Goal: Information Seeking & Learning: Check status

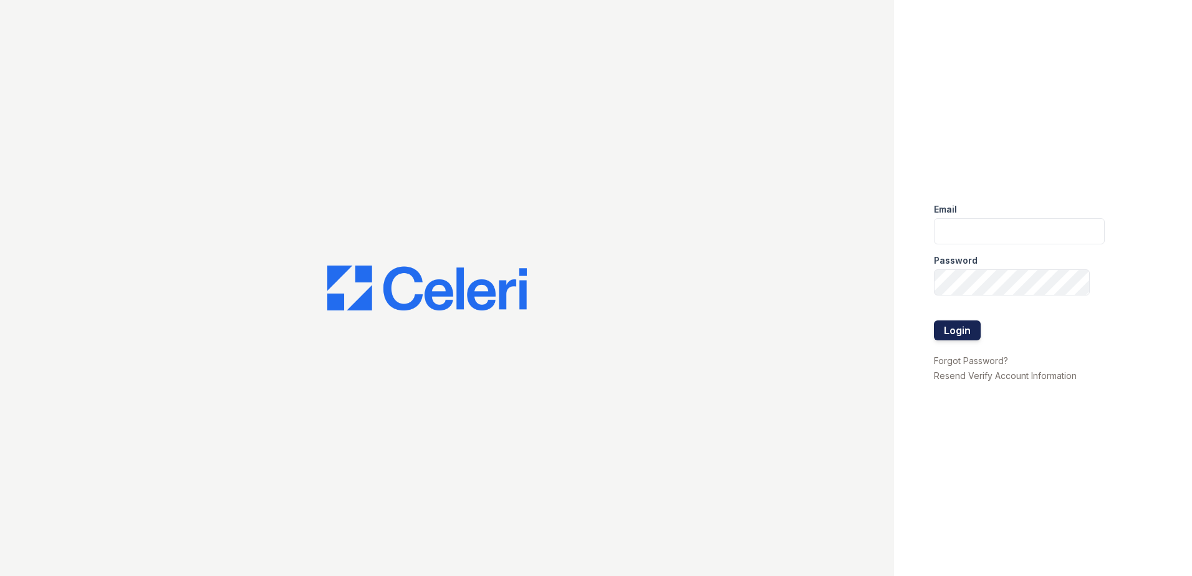
type input "[EMAIL_ADDRESS][DOMAIN_NAME]"
click at [947, 331] on button "Login" at bounding box center [957, 331] width 47 height 20
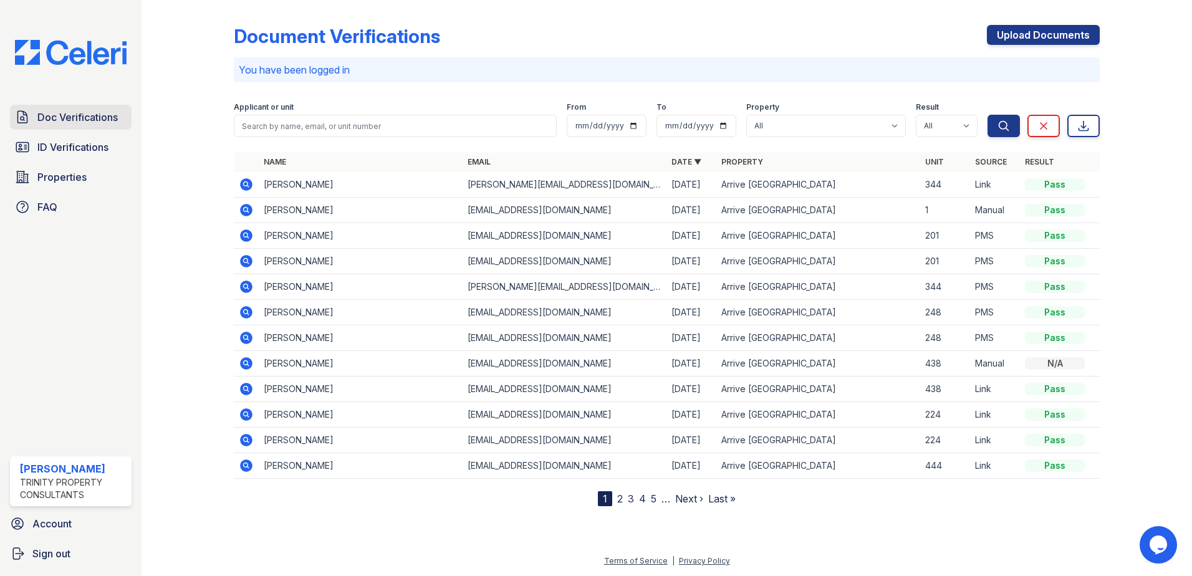
click at [63, 118] on span "Doc Verifications" at bounding box center [77, 117] width 80 height 15
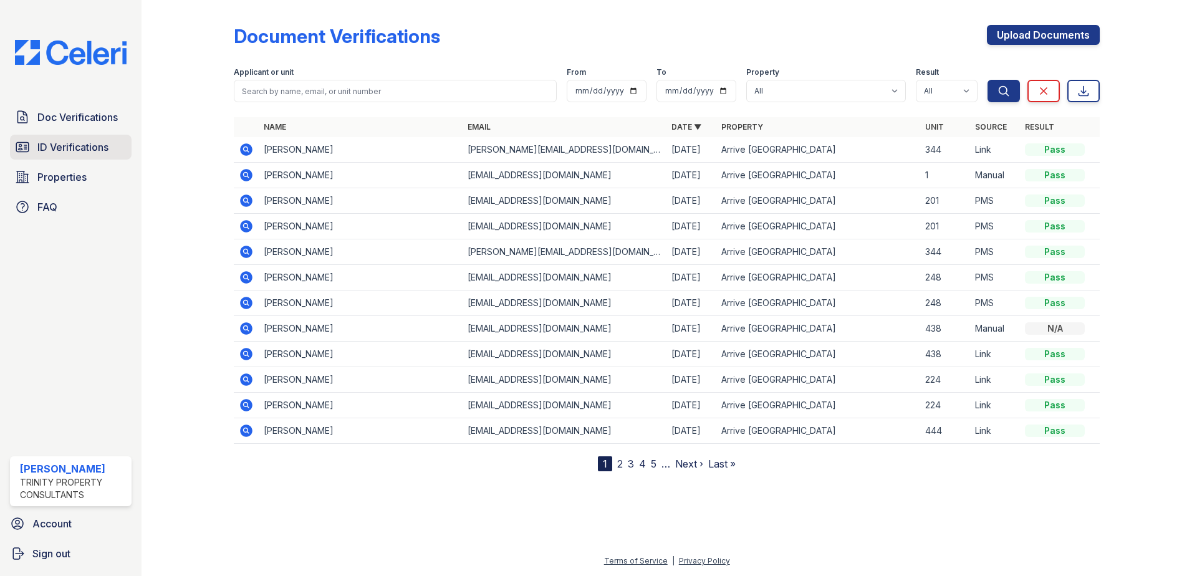
click at [56, 144] on span "ID Verifications" at bounding box center [72, 147] width 71 height 15
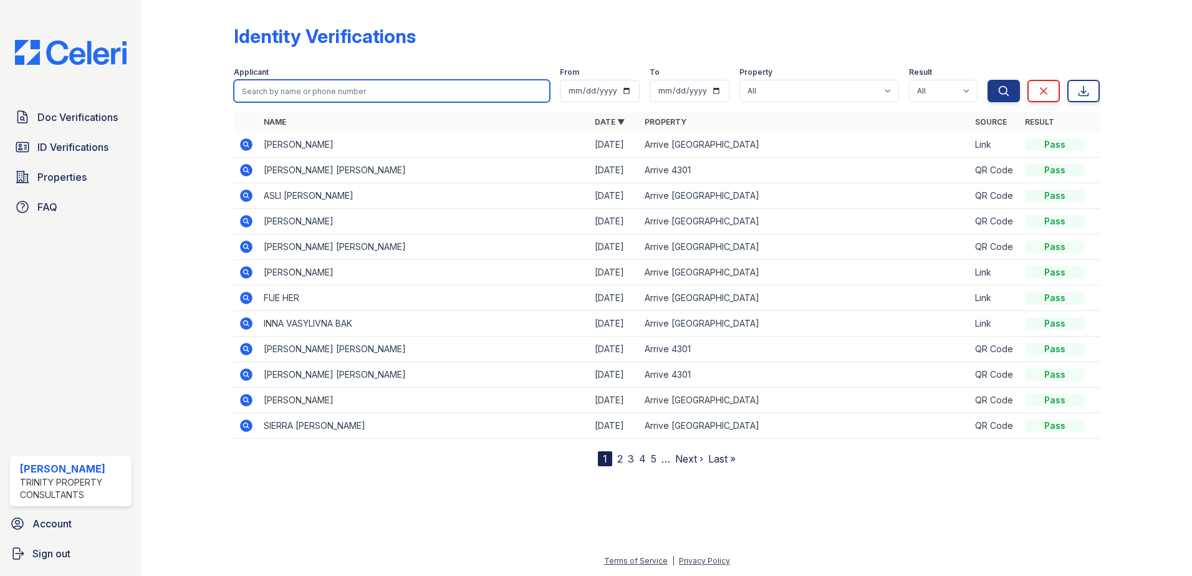
click at [294, 91] on input "search" at bounding box center [392, 91] width 316 height 22
type input "[PERSON_NAME]"
click at [988, 80] on button "Search" at bounding box center [1004, 91] width 32 height 22
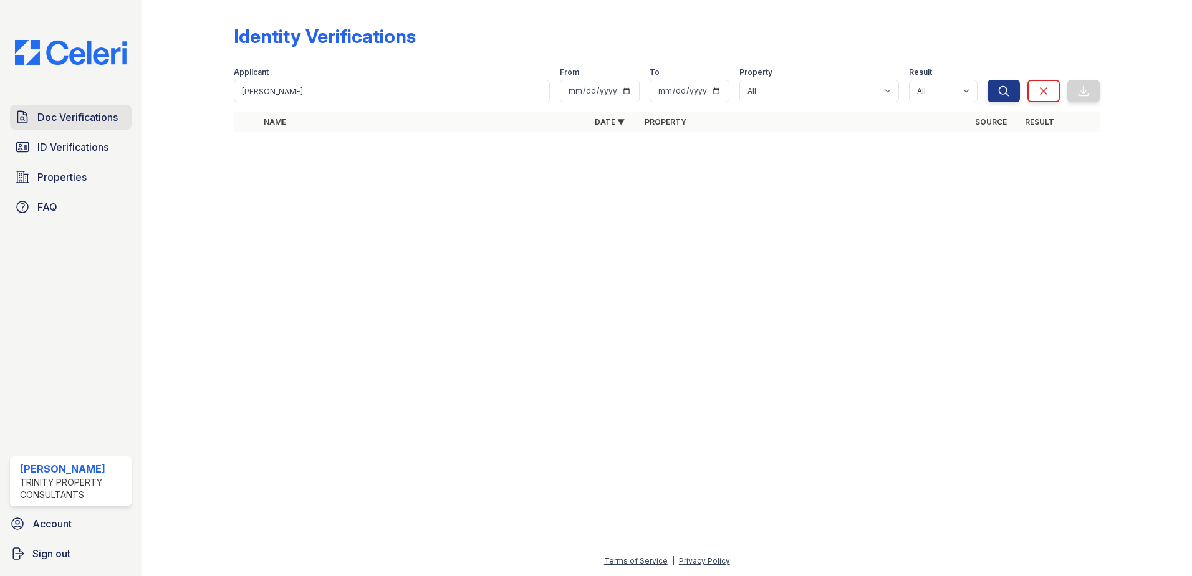
click at [85, 124] on span "Doc Verifications" at bounding box center [77, 117] width 80 height 15
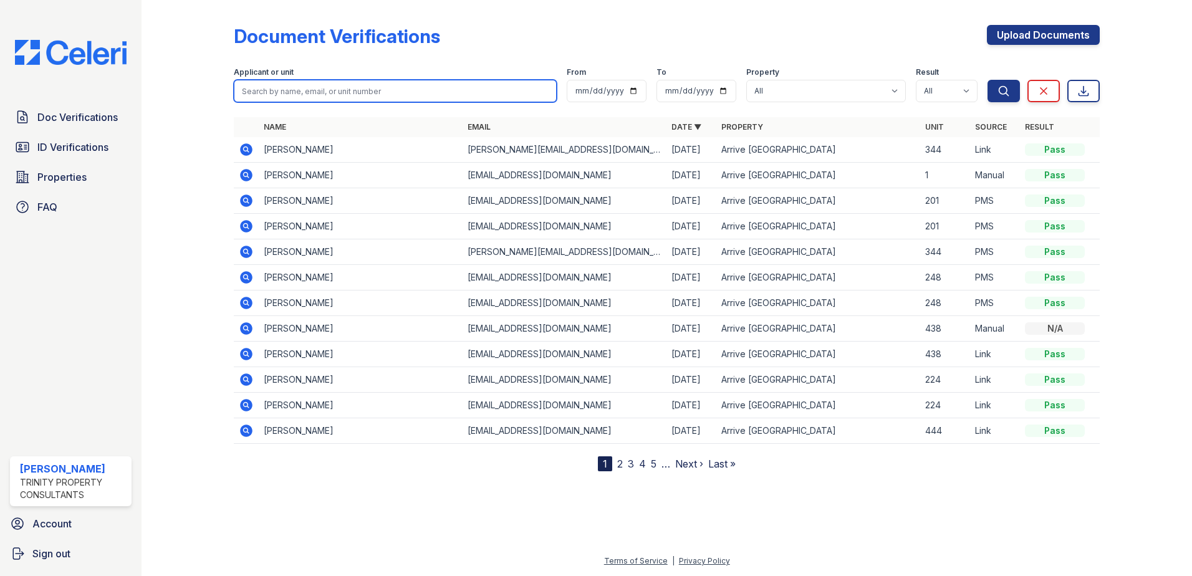
click at [248, 93] on input "search" at bounding box center [395, 91] width 323 height 22
type input "[PERSON_NAME]"
click at [988, 80] on button "Search" at bounding box center [1004, 91] width 32 height 22
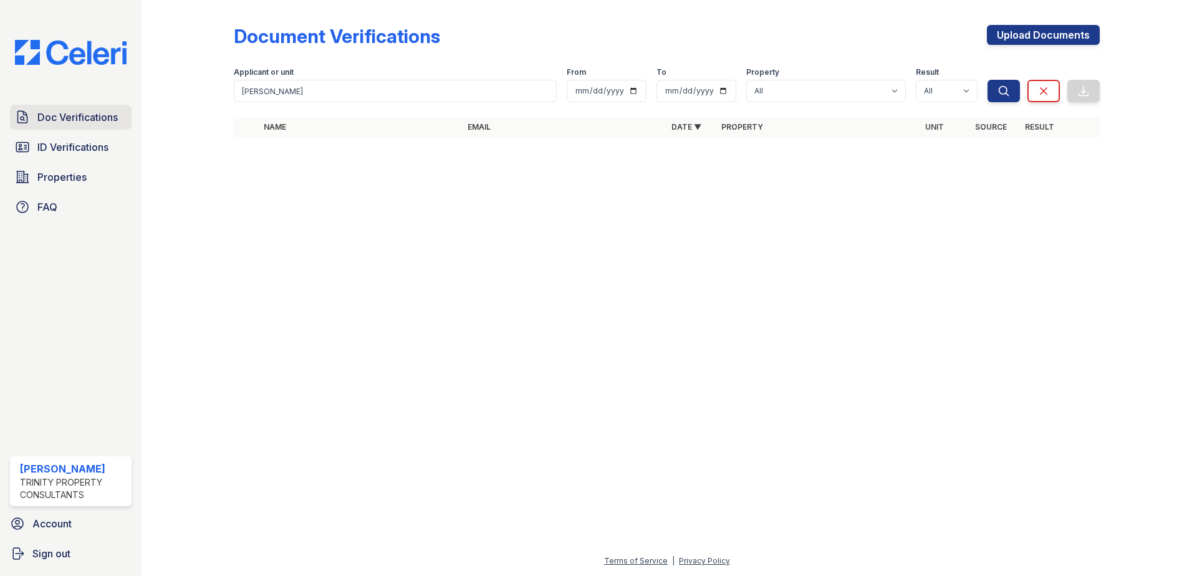
click at [60, 118] on span "Doc Verifications" at bounding box center [77, 117] width 80 height 15
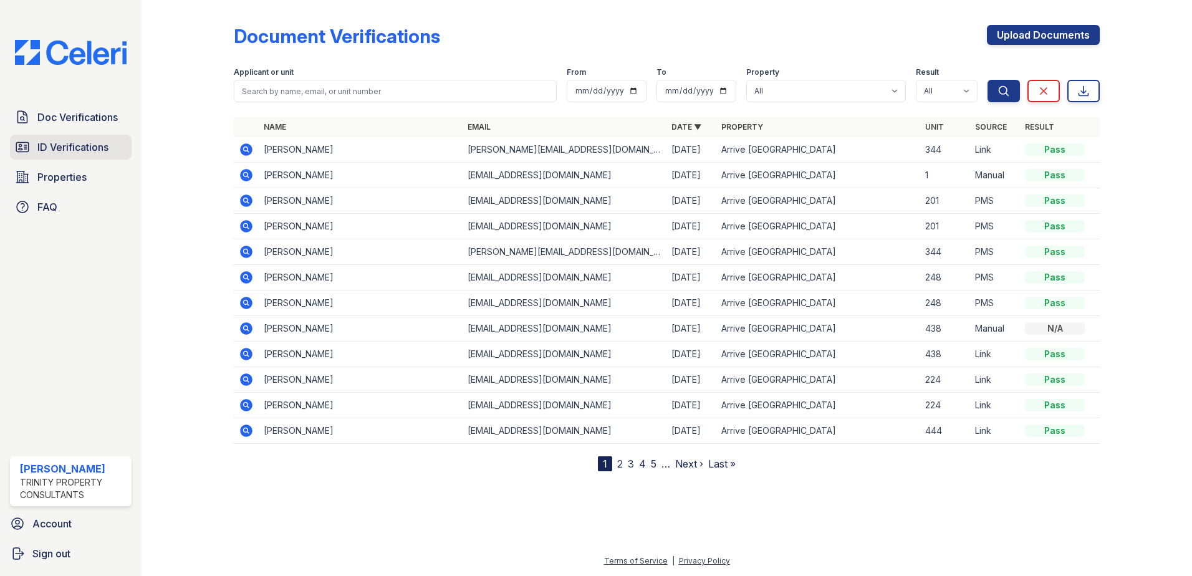
click at [57, 138] on link "ID Verifications" at bounding box center [71, 147] width 122 height 25
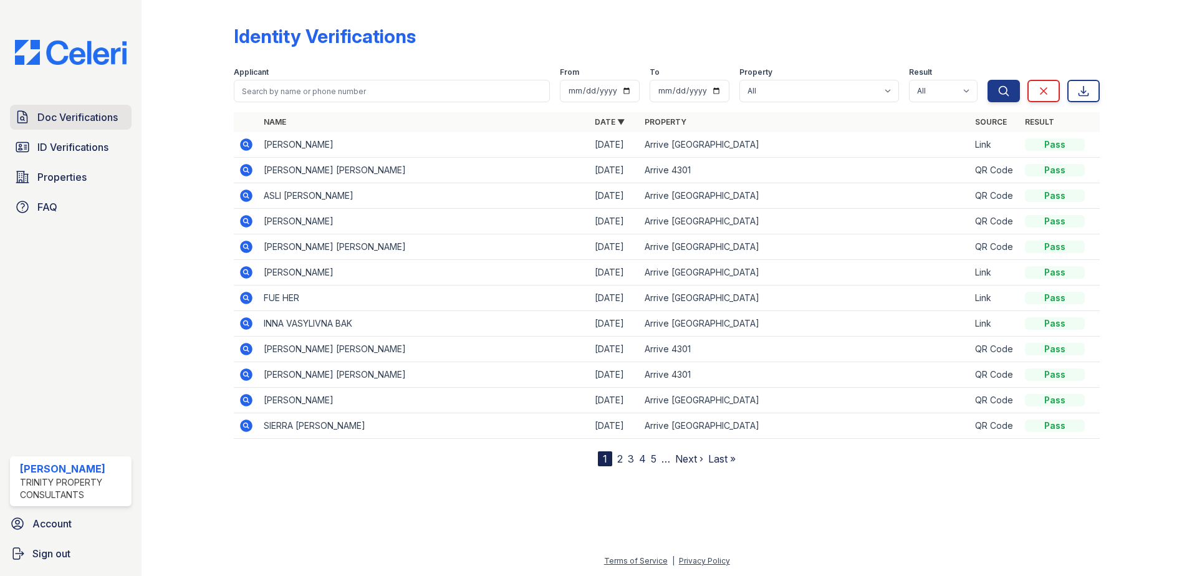
click at [69, 117] on span "Doc Verifications" at bounding box center [77, 117] width 80 height 15
